Goal: Task Accomplishment & Management: Complete application form

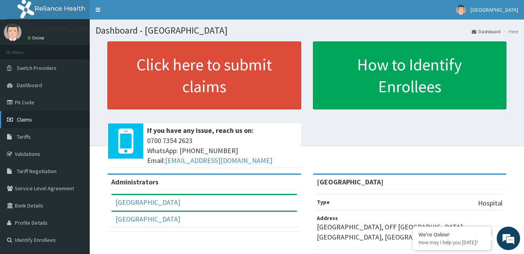
click at [50, 118] on link "Claims" at bounding box center [45, 119] width 90 height 17
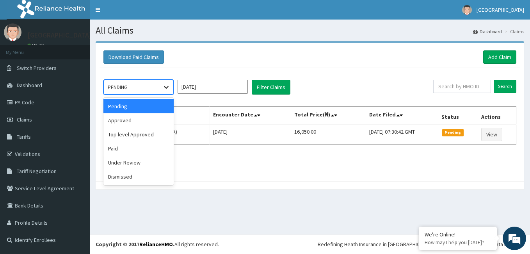
click at [169, 89] on icon at bounding box center [166, 87] width 8 height 8
click at [133, 125] on div "Approved" at bounding box center [138, 120] width 70 height 14
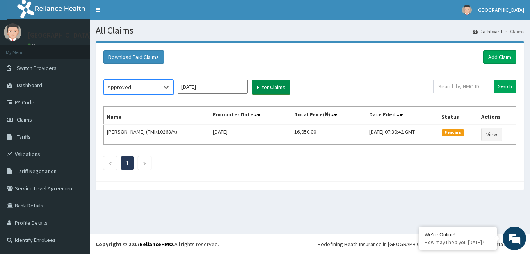
click at [274, 87] on button "Filter Claims" at bounding box center [271, 87] width 39 height 15
click at [260, 87] on button "Filter Claims" at bounding box center [271, 87] width 39 height 15
click at [167, 88] on icon at bounding box center [166, 87] width 8 height 8
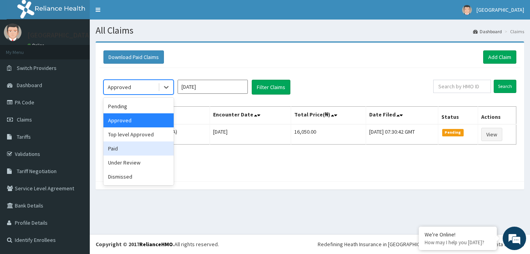
click at [117, 148] on div "Paid" at bounding box center [138, 148] width 70 height 14
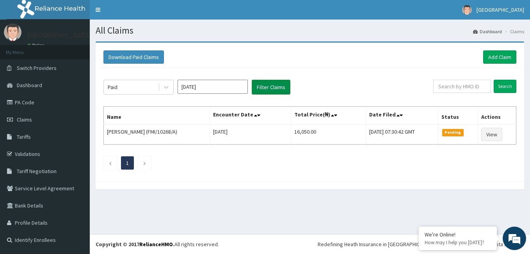
click at [274, 91] on button "Filter Claims" at bounding box center [271, 87] width 39 height 15
click at [270, 88] on button "Filter Claims" at bounding box center [271, 87] width 39 height 15
click at [169, 86] on icon at bounding box center [166, 87] width 8 height 8
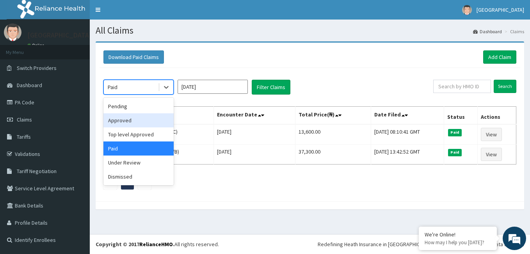
click at [142, 122] on div "Approved" at bounding box center [138, 120] width 70 height 14
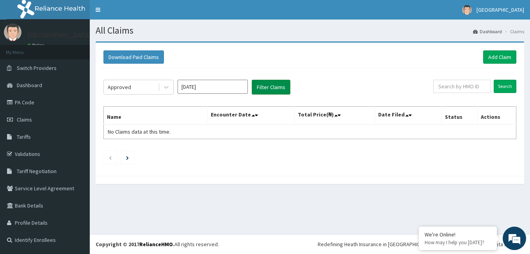
click at [278, 91] on button "Filter Claims" at bounding box center [271, 87] width 39 height 15
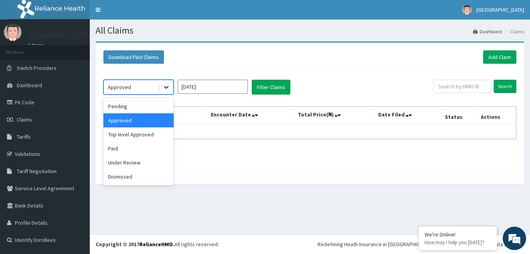
click at [167, 87] on icon at bounding box center [166, 87] width 8 height 8
click at [127, 117] on div "Approved" at bounding box center [138, 120] width 70 height 14
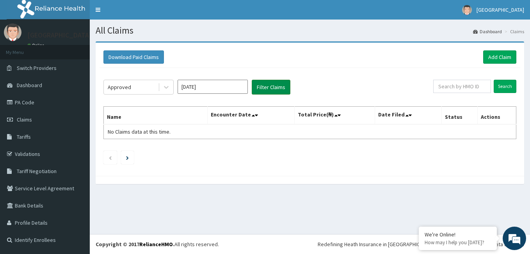
drag, startPoint x: 272, startPoint y: 94, endPoint x: 275, endPoint y: 90, distance: 4.8
click at [275, 90] on button "Filter Claims" at bounding box center [271, 87] width 39 height 15
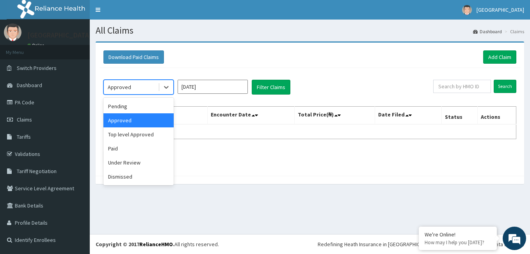
drag, startPoint x: 166, startPoint y: 88, endPoint x: 145, endPoint y: 117, distance: 35.8
click at [166, 88] on icon at bounding box center [166, 87] width 5 height 3
click at [127, 147] on div "Paid" at bounding box center [138, 148] width 70 height 14
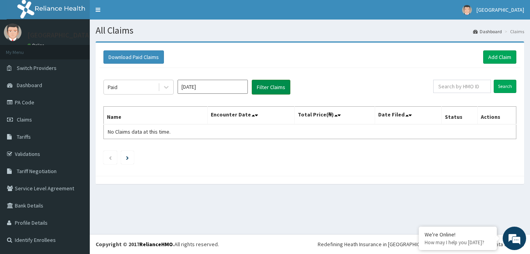
click at [286, 90] on button "Filter Claims" at bounding box center [271, 87] width 39 height 15
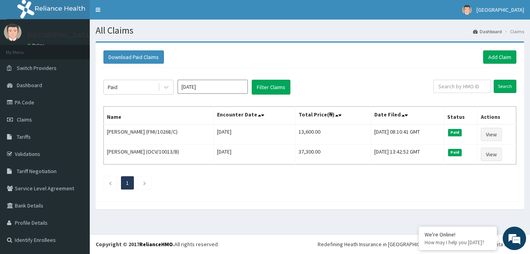
click at [174, 88] on div "Paid Oct 2025 Filter Claims" at bounding box center [268, 87] width 330 height 15
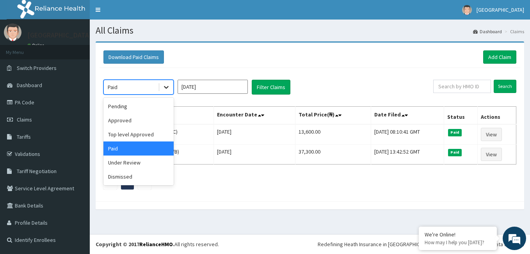
click at [166, 88] on icon at bounding box center [166, 87] width 5 height 3
click at [156, 106] on div "Pending" at bounding box center [138, 106] width 70 height 14
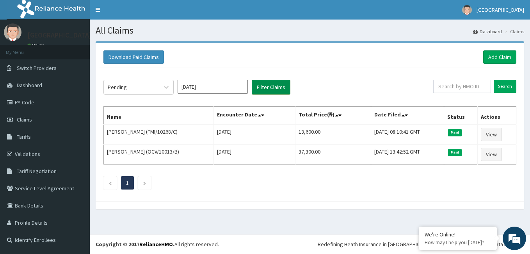
click at [273, 87] on button "Filter Claims" at bounding box center [271, 87] width 39 height 15
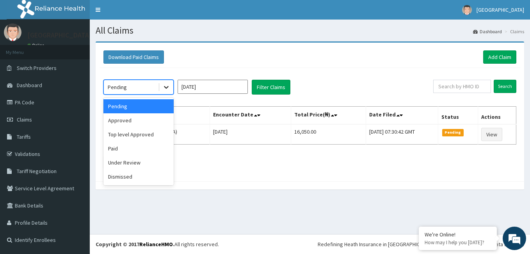
click at [171, 86] on div at bounding box center [166, 87] width 14 height 14
click at [123, 177] on div "Dismissed" at bounding box center [138, 176] width 70 height 14
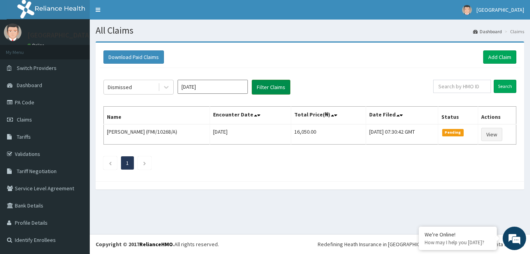
click at [288, 90] on button "Filter Claims" at bounding box center [271, 87] width 39 height 15
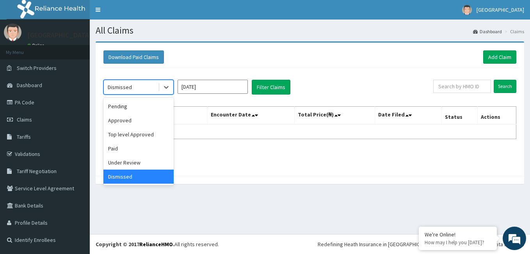
drag, startPoint x: 166, startPoint y: 86, endPoint x: 151, endPoint y: 113, distance: 31.3
click at [165, 86] on icon at bounding box center [166, 87] width 8 height 8
click at [127, 161] on div "Under Review" at bounding box center [138, 162] width 70 height 14
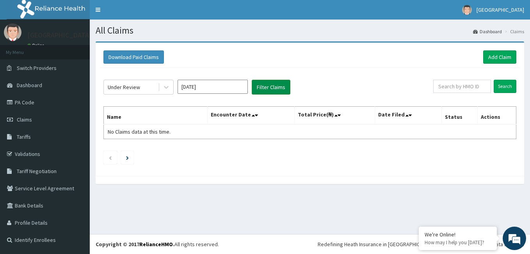
click at [274, 89] on button "Filter Claims" at bounding box center [271, 87] width 39 height 15
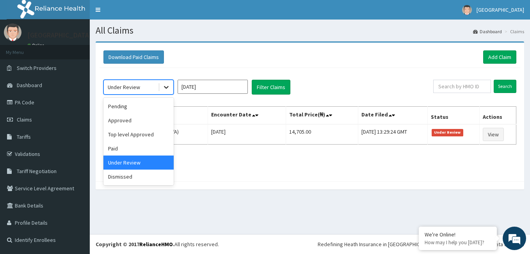
click at [171, 87] on div at bounding box center [166, 87] width 14 height 14
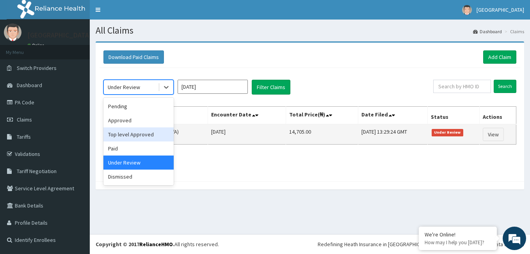
click at [153, 135] on div "Top level Approved" at bounding box center [138, 134] width 70 height 14
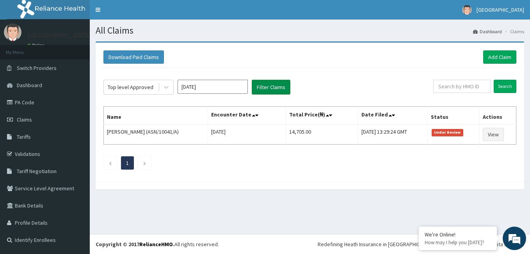
click at [280, 89] on button "Filter Claims" at bounding box center [271, 87] width 39 height 15
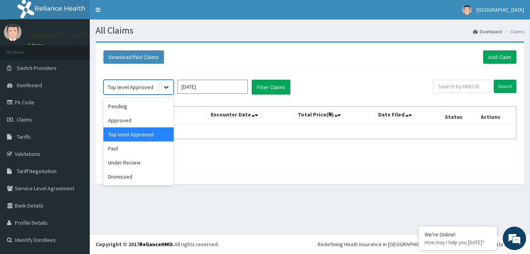
click at [169, 86] on icon at bounding box center [166, 87] width 8 height 8
click at [116, 149] on div "Paid" at bounding box center [138, 148] width 70 height 14
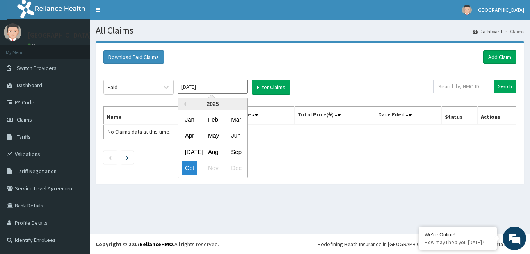
drag, startPoint x: 237, startPoint y: 81, endPoint x: 235, endPoint y: 85, distance: 4.6
click at [237, 82] on input "Oct 2025" at bounding box center [213, 87] width 70 height 14
click at [241, 154] on div "Sep" at bounding box center [236, 151] width 16 height 14
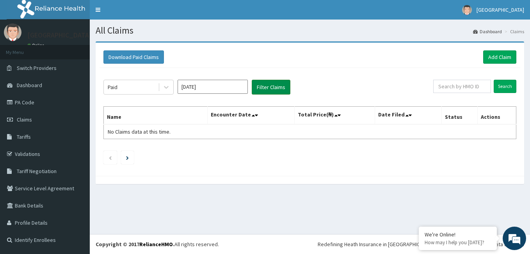
click at [274, 88] on button "Filter Claims" at bounding box center [271, 87] width 39 height 15
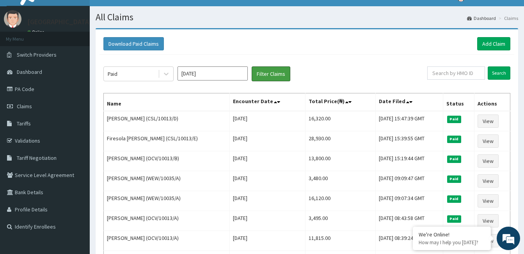
scroll to position [12, 0]
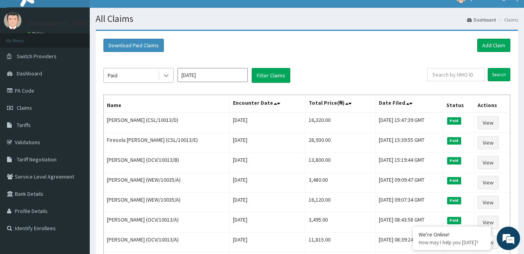
click at [165, 75] on icon at bounding box center [166, 75] width 8 height 8
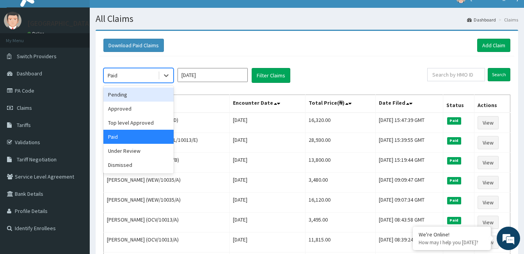
drag, startPoint x: 135, startPoint y: 95, endPoint x: 200, endPoint y: 107, distance: 65.8
click at [139, 96] on div "Pending" at bounding box center [138, 94] width 70 height 14
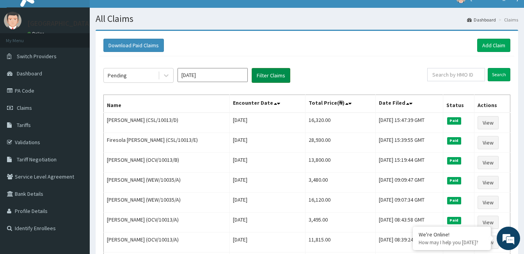
click at [273, 76] on button "Filter Claims" at bounding box center [271, 75] width 39 height 15
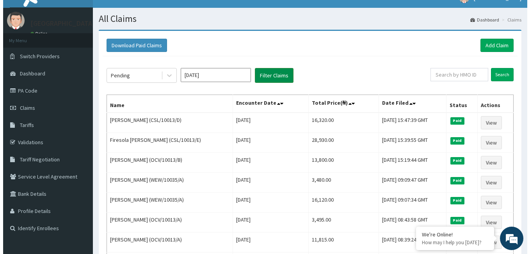
scroll to position [0, 0]
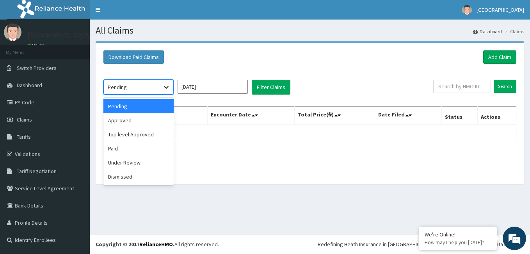
click at [167, 88] on icon at bounding box center [166, 87] width 8 height 8
click at [121, 164] on div "Under Review" at bounding box center [138, 162] width 70 height 14
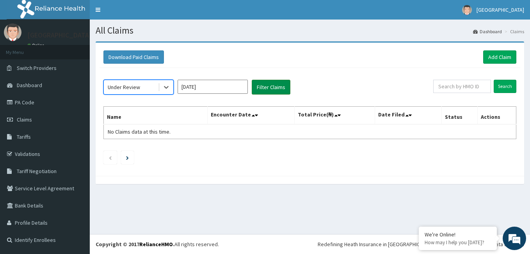
click at [279, 86] on button "Filter Claims" at bounding box center [271, 87] width 39 height 15
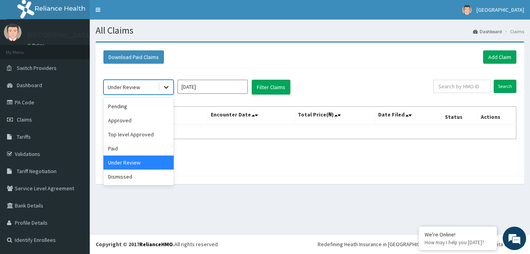
click at [168, 84] on icon at bounding box center [166, 87] width 8 height 8
click at [127, 181] on div "Dismissed" at bounding box center [138, 176] width 70 height 14
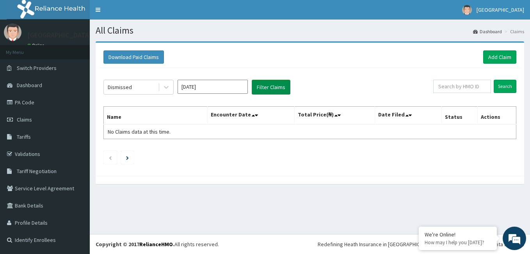
click at [270, 88] on button "Filter Claims" at bounding box center [271, 87] width 39 height 15
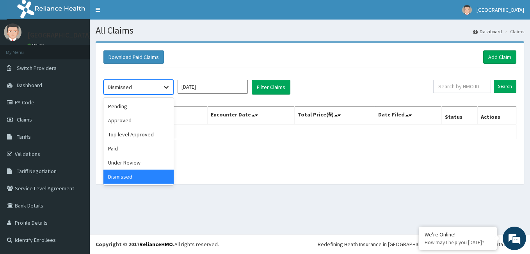
click at [165, 84] on icon at bounding box center [166, 87] width 8 height 8
click at [152, 99] on div "Pending" at bounding box center [138, 106] width 70 height 14
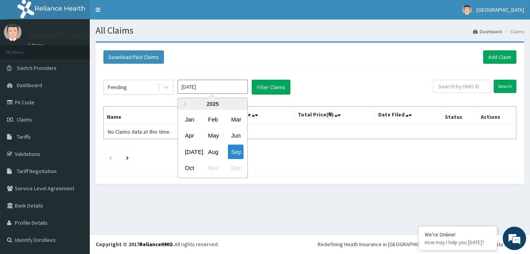
click at [226, 89] on input "Sep 2025" at bounding box center [213, 87] width 70 height 14
click at [190, 165] on div "Oct" at bounding box center [190, 168] width 16 height 14
type input "Oct 2025"
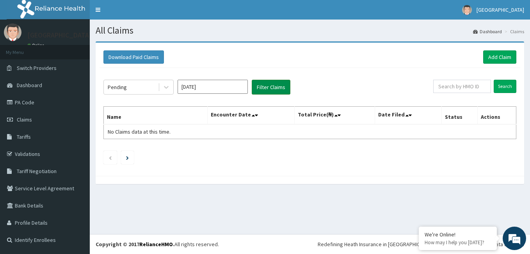
click at [265, 85] on button "Filter Claims" at bounding box center [271, 87] width 39 height 15
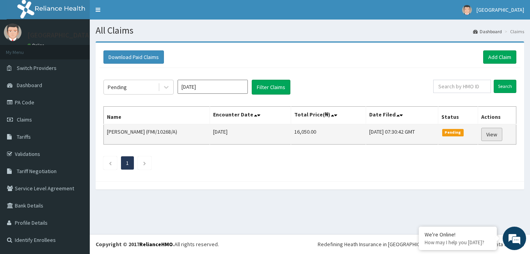
click at [502, 135] on link "View" at bounding box center [491, 134] width 21 height 13
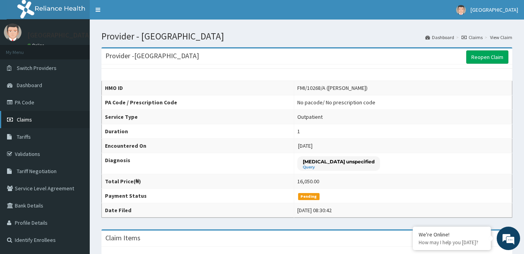
click at [33, 119] on link "Claims" at bounding box center [45, 119] width 90 height 17
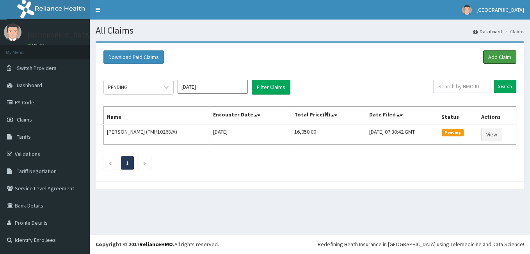
click at [499, 56] on link "Add Claim" at bounding box center [499, 56] width 33 height 13
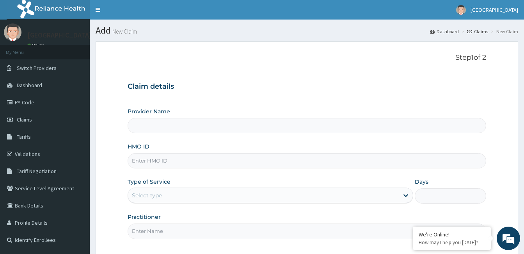
type input "[GEOGRAPHIC_DATA]"
click at [199, 165] on input "HMO ID" at bounding box center [307, 160] width 359 height 15
type input "CSL/10013/D"
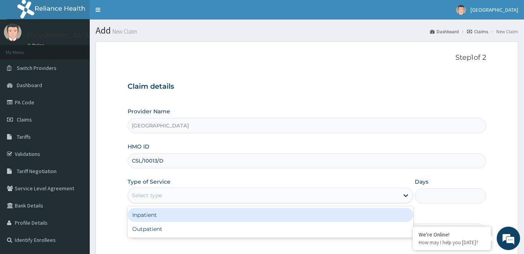
click at [396, 196] on div "Select type" at bounding box center [263, 195] width 271 height 12
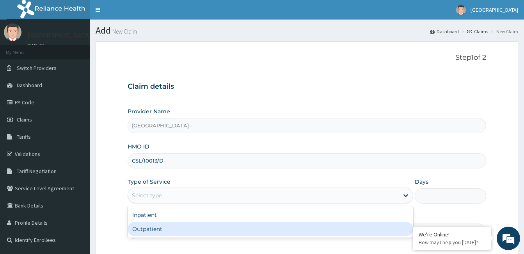
click at [347, 224] on div "Outpatient" at bounding box center [271, 229] width 286 height 14
type input "1"
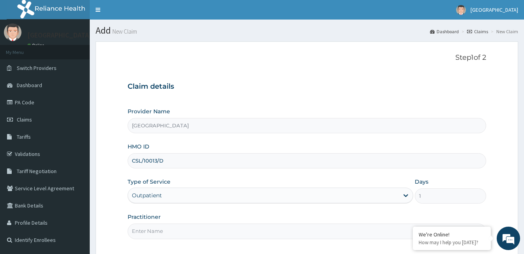
drag, startPoint x: 314, startPoint y: 230, endPoint x: 355, endPoint y: 193, distance: 55.5
click at [352, 197] on div "Provider Name GARNETCARE MEDICAL CENTRE HMO ID CSL/10013/D Type of Service Outp…" at bounding box center [307, 172] width 359 height 131
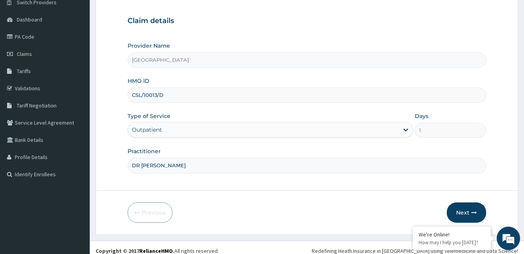
scroll to position [67, 0]
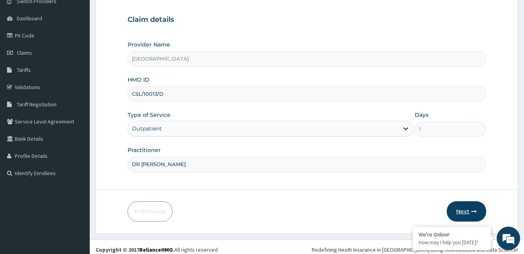
type input "DR [PERSON_NAME]"
click at [470, 211] on button "Next" at bounding box center [466, 211] width 39 height 20
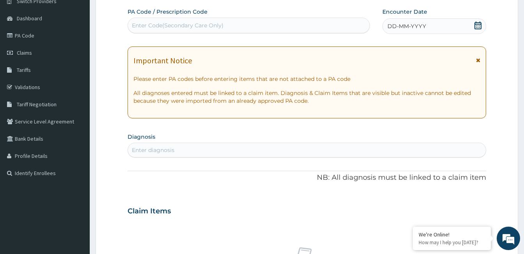
click at [361, 147] on div "Enter diagnosis" at bounding box center [307, 150] width 358 height 12
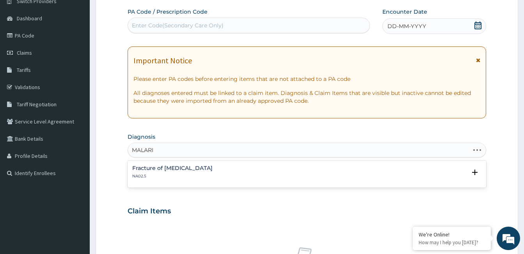
type input "[MEDICAL_DATA]"
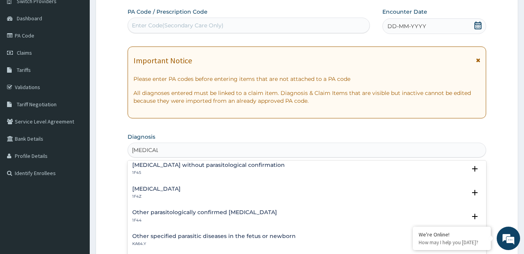
scroll to position [0, 0]
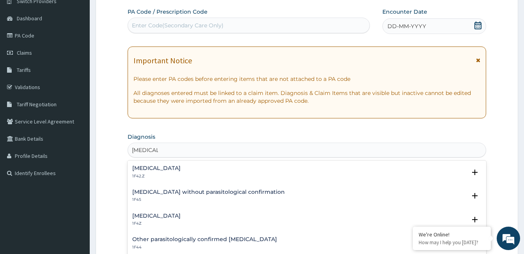
click at [181, 165] on h4 "[MEDICAL_DATA]" at bounding box center [156, 168] width 48 height 6
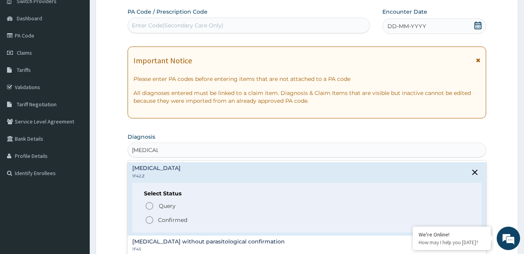
click at [153, 219] on icon "status option filled" at bounding box center [149, 219] width 9 height 9
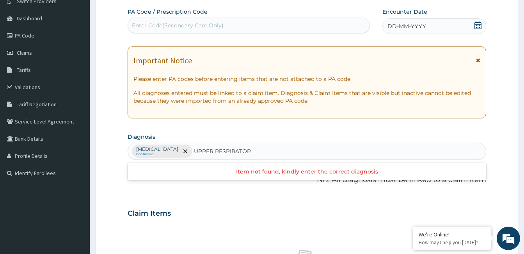
type input "UPPER RESPIRATORY"
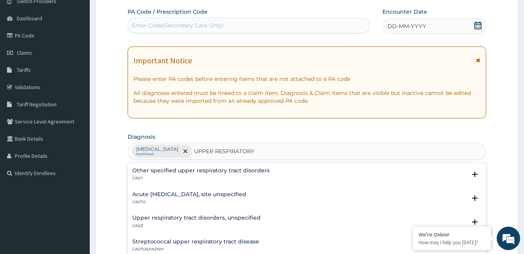
click at [194, 215] on h4 "Upper respiratory tract disorders, unspecified" at bounding box center [196, 218] width 128 height 6
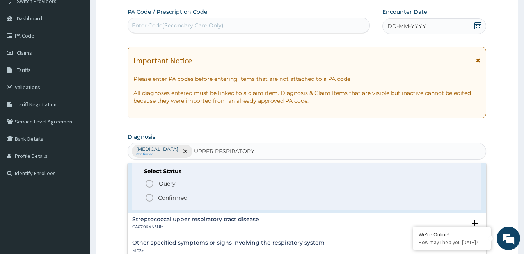
scroll to position [49, 0]
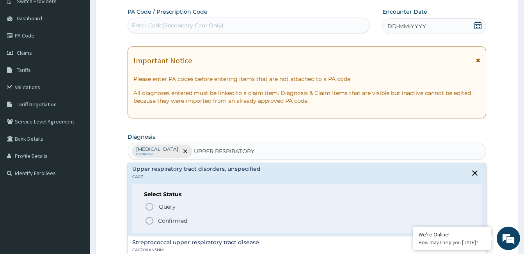
click at [153, 219] on icon "status option filled" at bounding box center [149, 220] width 9 height 9
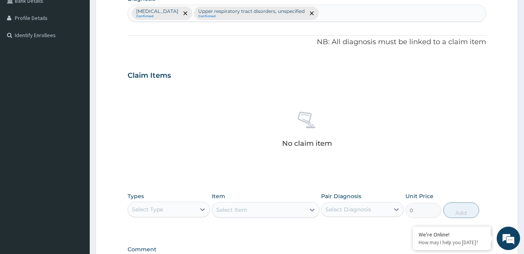
scroll to position [211, 0]
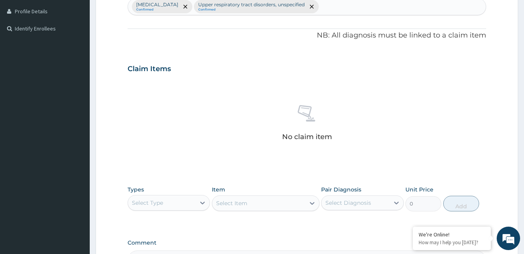
click at [161, 199] on div "Select Type" at bounding box center [147, 203] width 31 height 8
click at [178, 228] on div "Procedures" at bounding box center [169, 224] width 82 height 14
click at [248, 206] on div "Select Item" at bounding box center [266, 203] width 108 height 16
click at [260, 204] on div "Select Item" at bounding box center [266, 203] width 108 height 16
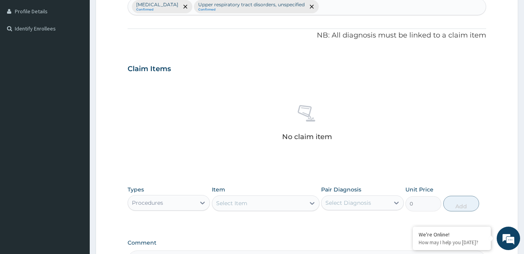
click at [257, 200] on div "Select Item" at bounding box center [258, 203] width 93 height 12
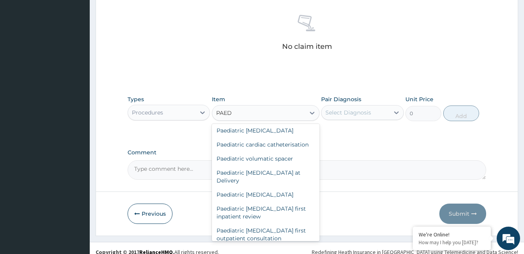
scroll to position [0, 0]
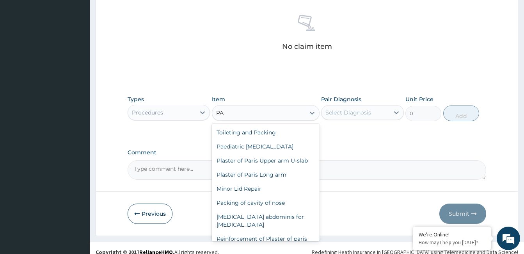
type input "P"
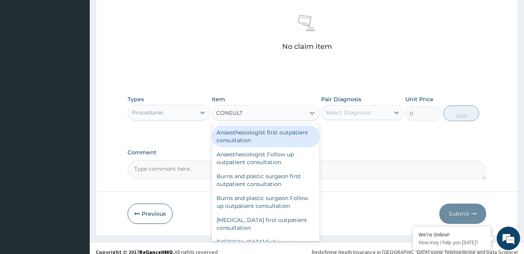
type input "CONSULTA"
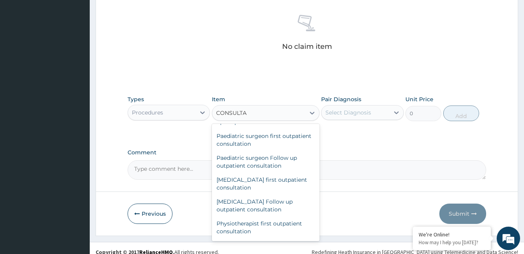
scroll to position [1193, 0]
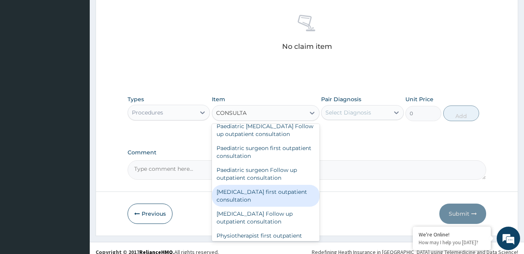
click at [292, 206] on div "[MEDICAL_DATA] first outpatient consultation" at bounding box center [266, 196] width 108 height 22
type input "18000"
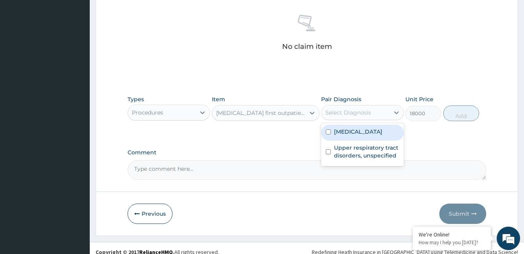
click at [379, 114] on div "Select Diagnosis" at bounding box center [356, 112] width 68 height 12
click at [355, 134] on label "[MEDICAL_DATA]" at bounding box center [358, 132] width 48 height 8
checkbox input "true"
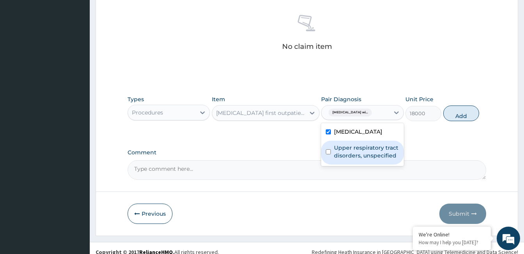
click at [336, 159] on label "Upper respiratory tract disorders, unspecified" at bounding box center [366, 152] width 65 height 16
checkbox input "true"
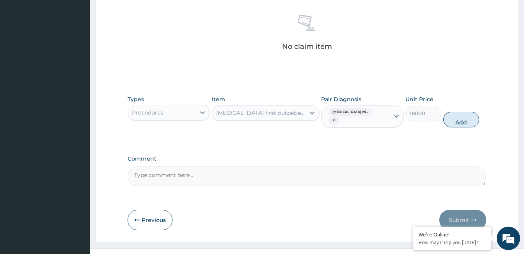
click at [474, 119] on button "Add" at bounding box center [461, 120] width 36 height 16
type input "0"
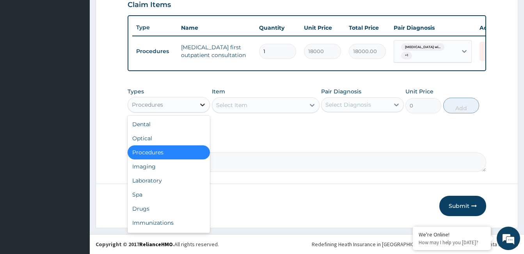
click at [201, 105] on icon at bounding box center [203, 104] width 5 height 3
click at [177, 184] on div "Laboratory" at bounding box center [169, 180] width 82 height 14
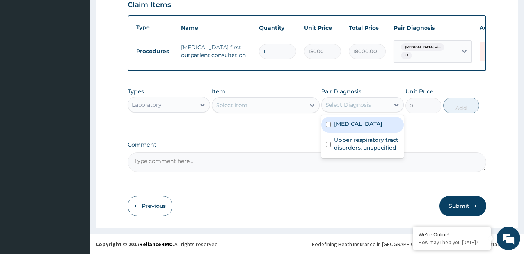
click at [381, 108] on div "Select Diagnosis" at bounding box center [356, 104] width 68 height 12
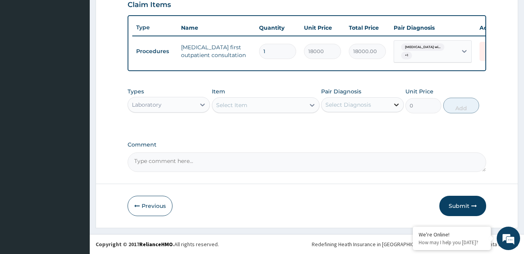
click at [398, 105] on icon at bounding box center [396, 104] width 5 height 3
click at [205, 110] on div at bounding box center [203, 105] width 14 height 14
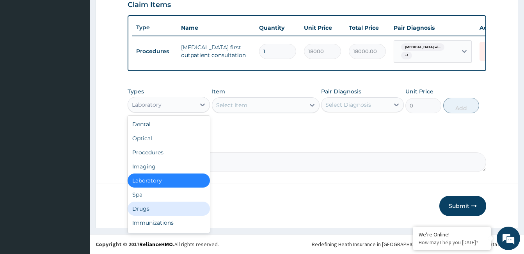
drag, startPoint x: 146, startPoint y: 209, endPoint x: 155, endPoint y: 207, distance: 9.5
click at [147, 209] on div "Drugs" at bounding box center [169, 208] width 82 height 14
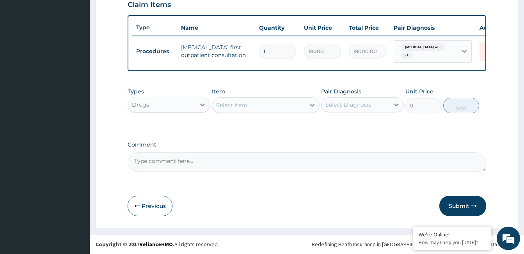
click at [286, 103] on div "Select Item" at bounding box center [258, 105] width 93 height 12
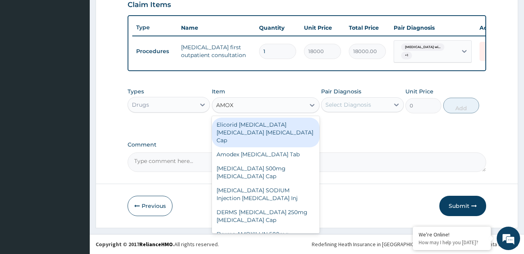
type input "AMOXI"
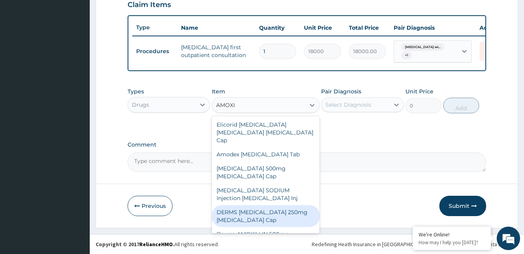
click at [258, 214] on div "DERMS [MEDICAL_DATA] 250mg [MEDICAL_DATA] Cap" at bounding box center [266, 216] width 108 height 22
type input "65"
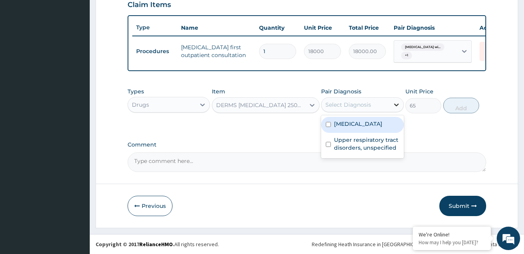
click at [390, 103] on div at bounding box center [396, 105] width 14 height 14
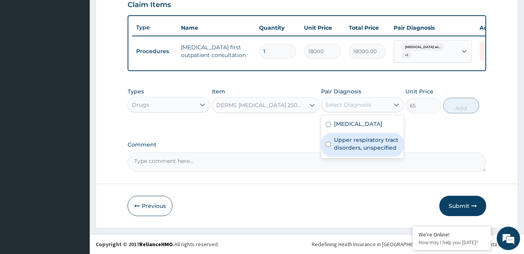
click at [367, 151] on label "Upper respiratory tract disorders, unspecified" at bounding box center [366, 144] width 65 height 16
checkbox input "true"
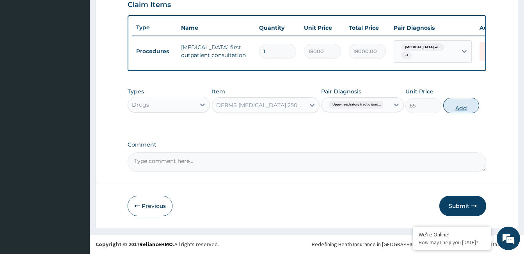
click at [463, 112] on button "Add" at bounding box center [461, 106] width 36 height 16
type input "0"
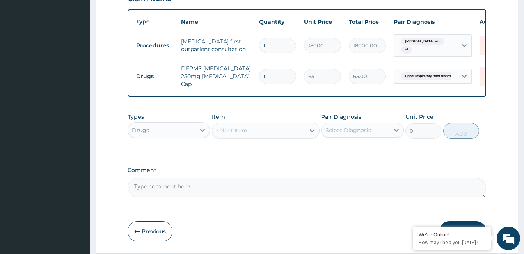
click at [276, 73] on input "1" at bounding box center [277, 76] width 37 height 15
type input "10"
type input "650.00"
type input "1"
type input "65.00"
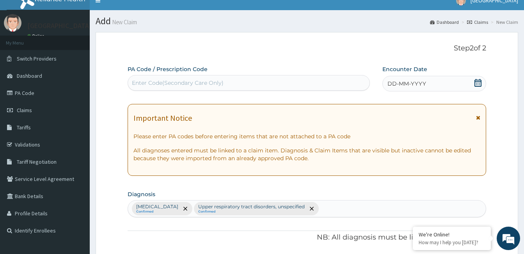
scroll to position [0, 0]
